Goal: Task Accomplishment & Management: Complete application form

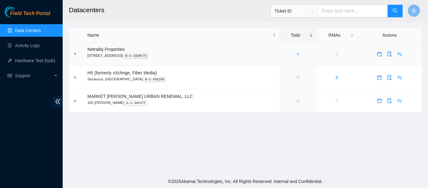
click at [297, 55] on link "4" at bounding box center [298, 53] width 3 height 5
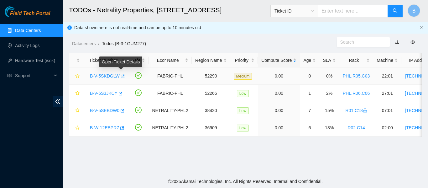
click at [121, 76] on icon "button" at bounding box center [123, 75] width 4 height 3
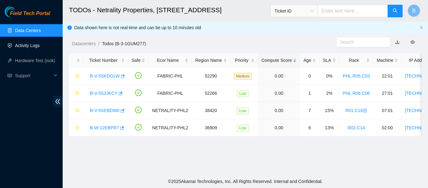
click at [23, 48] on link "Activity Logs" at bounding box center [27, 45] width 25 height 5
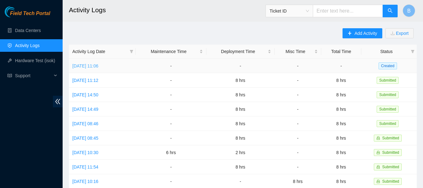
click at [98, 65] on link "[DATE] 11:06" at bounding box center [85, 65] width 26 height 5
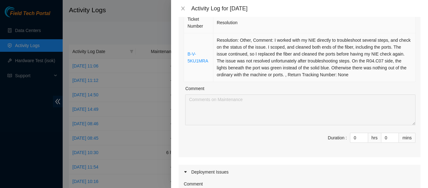
scroll to position [75, 0]
click at [354, 141] on input "0" at bounding box center [359, 137] width 18 height 9
type input "3"
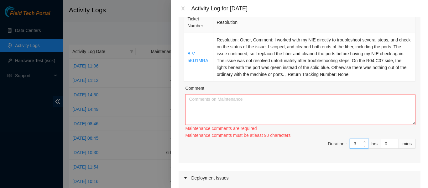
type input "0"
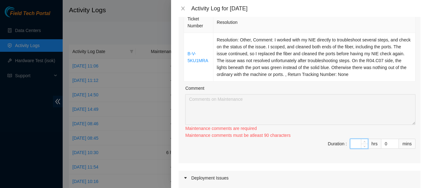
type input "2"
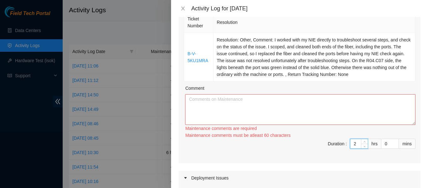
type input "0"
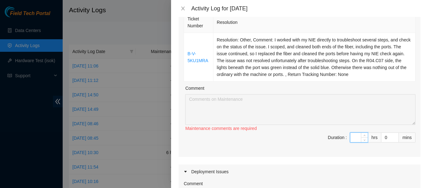
type input "2"
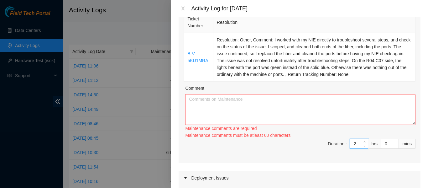
type input "2"
click at [238, 103] on textarea "Comment" at bounding box center [300, 109] width 230 height 31
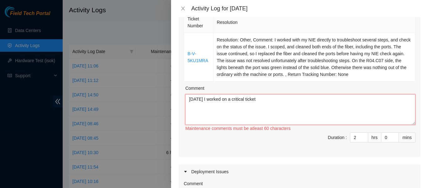
click at [290, 108] on textarea "[DATE] I worked on a critical ticket" at bounding box center [300, 109] width 230 height 31
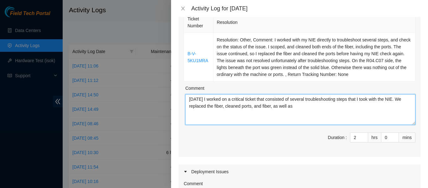
click at [309, 108] on textarea "[DATE] I worked on a critical ticket that consisted of several troubleshooting …" at bounding box center [300, 109] width 230 height 31
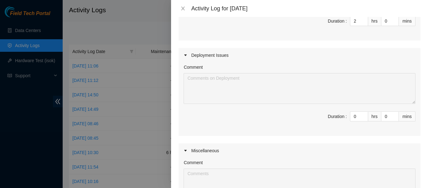
scroll to position [193, 0]
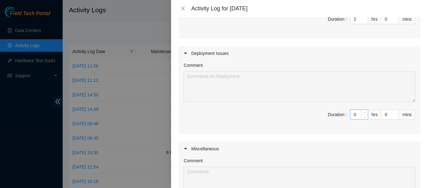
type textarea "[DATE] I worked on a critical ticket that consisted of several troubleshooting …"
click at [354, 113] on input "0" at bounding box center [359, 114] width 18 height 9
type input "8"
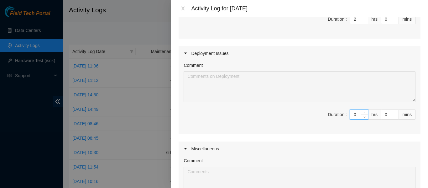
type input "10"
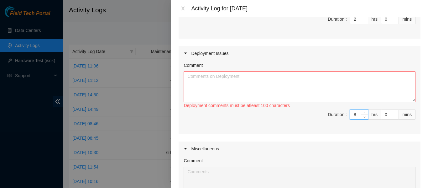
type input "2"
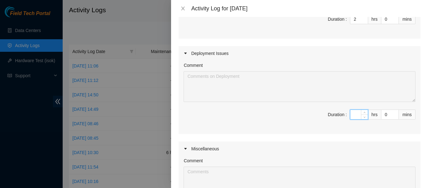
type input "6"
type input "8"
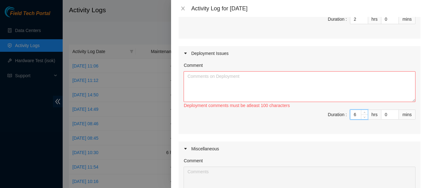
type input "6"
click at [326, 85] on textarea "Comment" at bounding box center [300, 86] width 232 height 31
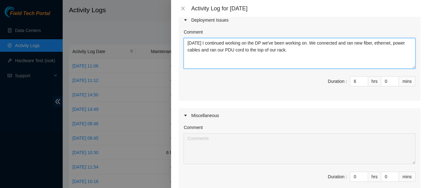
scroll to position [227, 0]
click at [312, 50] on textarea "[DATE] I continued working on the DP we've been working on. We connected and ra…" at bounding box center [300, 53] width 232 height 31
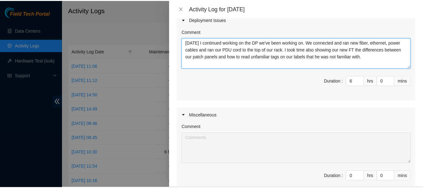
scroll to position [303, 0]
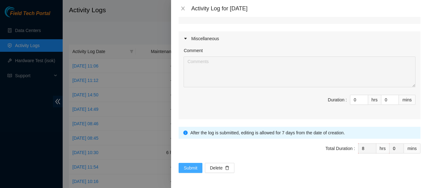
type textarea "[DATE] I continued working on the DP we've been working on. We connected and ra…"
click at [190, 166] on span "Submit" at bounding box center [191, 167] width 14 height 7
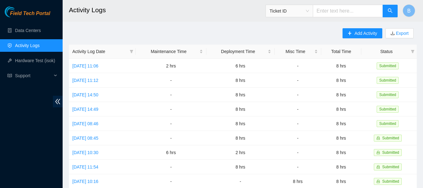
click at [215, 23] on main "Activity Logs Ticket ID B Add Activity Export Activity Log Date Maintenance Tim…" at bounding box center [243, 186] width 361 height 373
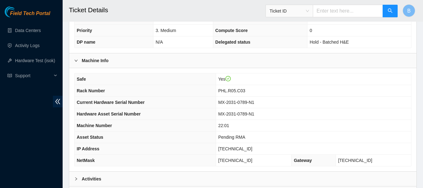
scroll to position [244, 0]
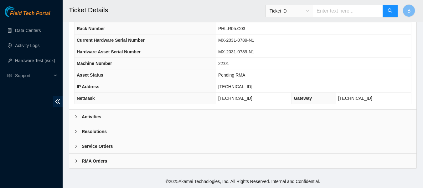
click at [120, 117] on div "Activities" at bounding box center [242, 116] width 347 height 14
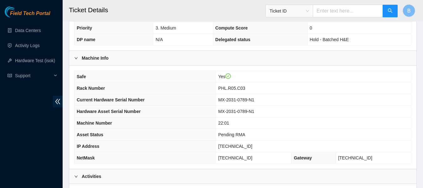
scroll to position [185, 0]
